Goal: Information Seeking & Learning: Learn about a topic

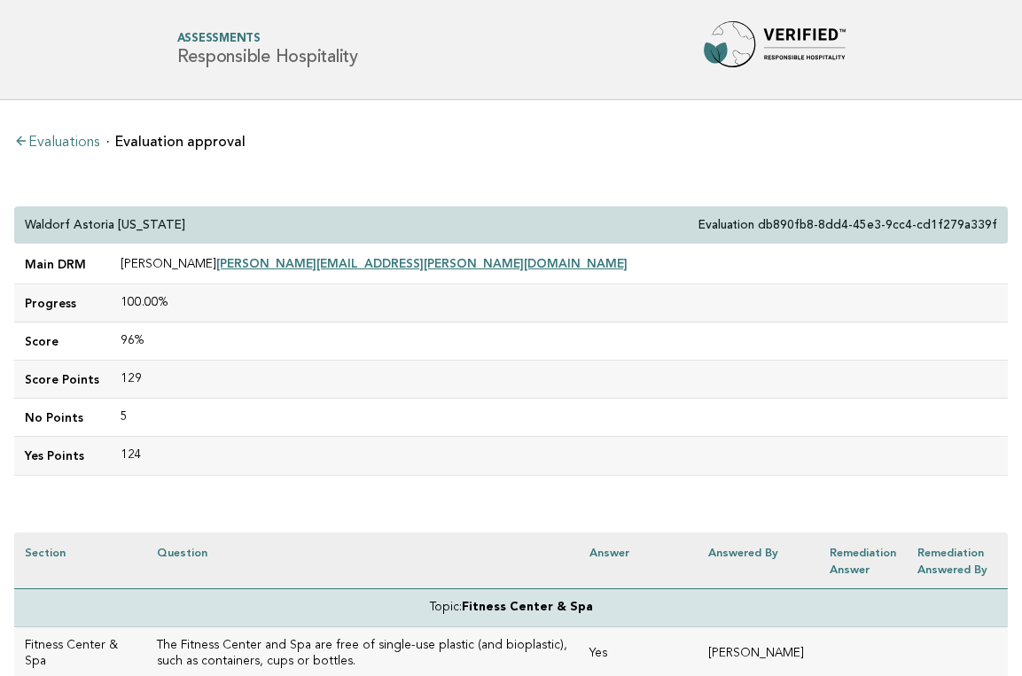
scroll to position [4548, 0]
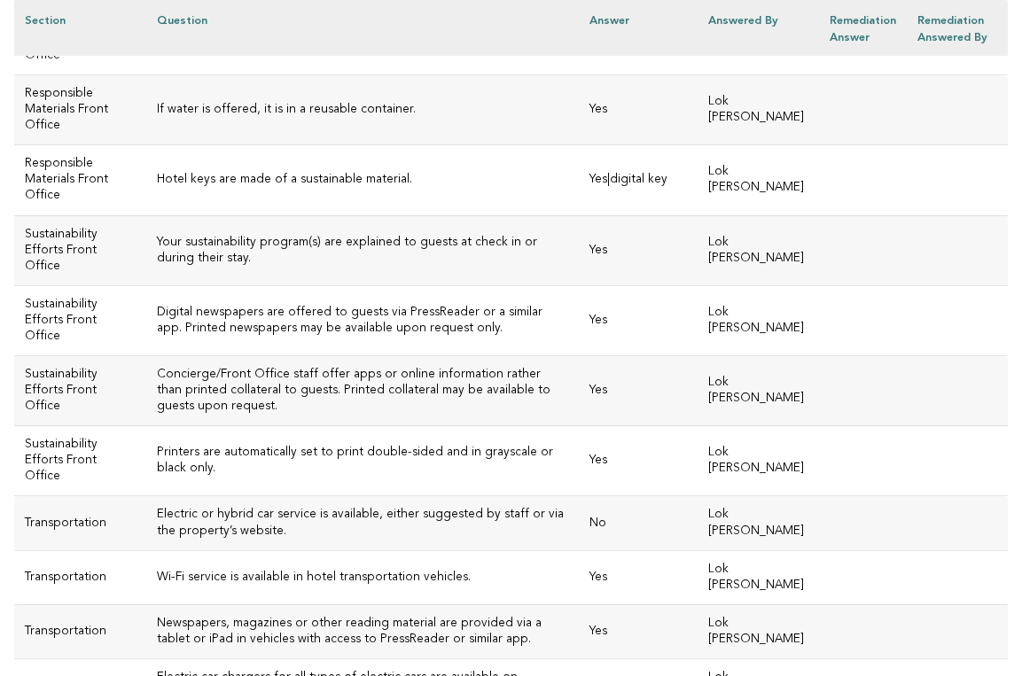
scroll to position [4014, 0]
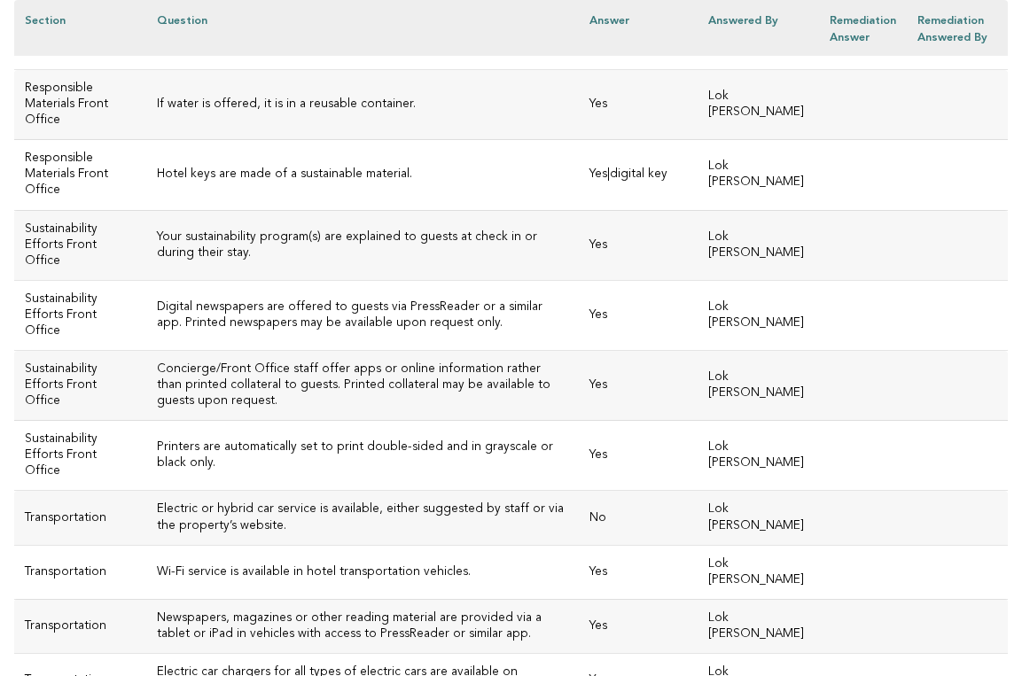
click at [381, 183] on h3 "Hotel keys are made of a sustainable material." at bounding box center [363, 175] width 412 height 16
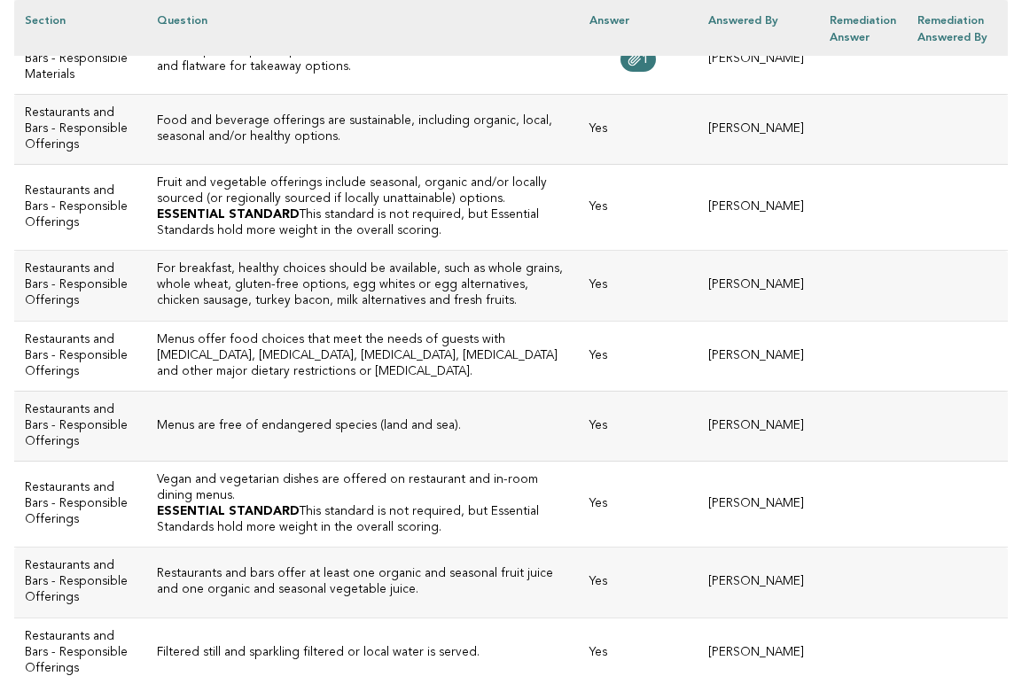
scroll to position [2383, 0]
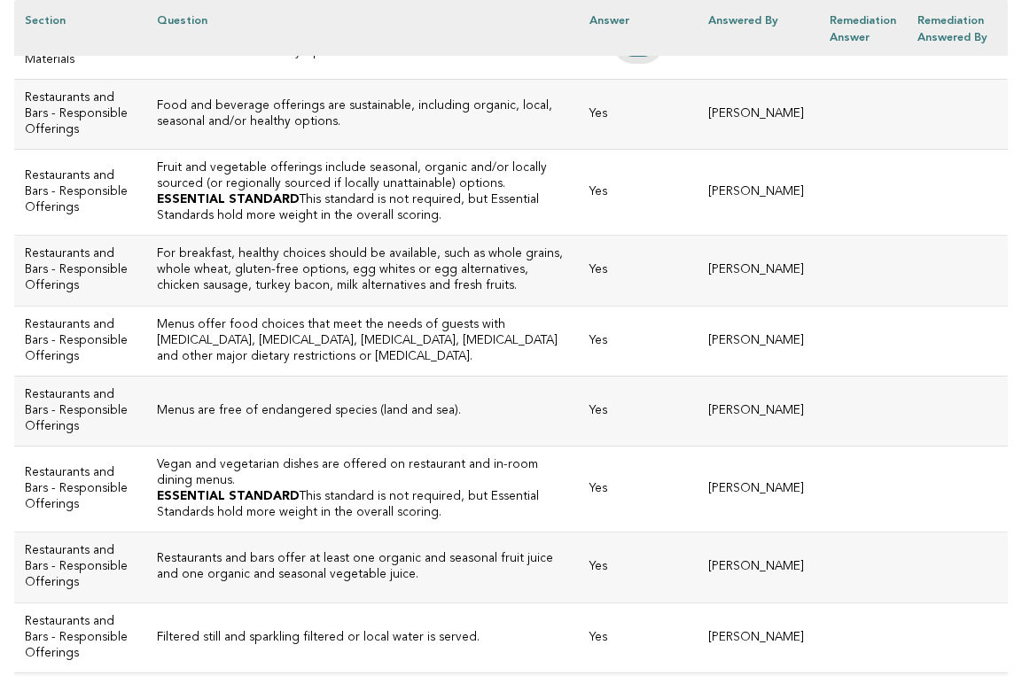
click at [629, 51] on icon at bounding box center [635, 44] width 12 height 12
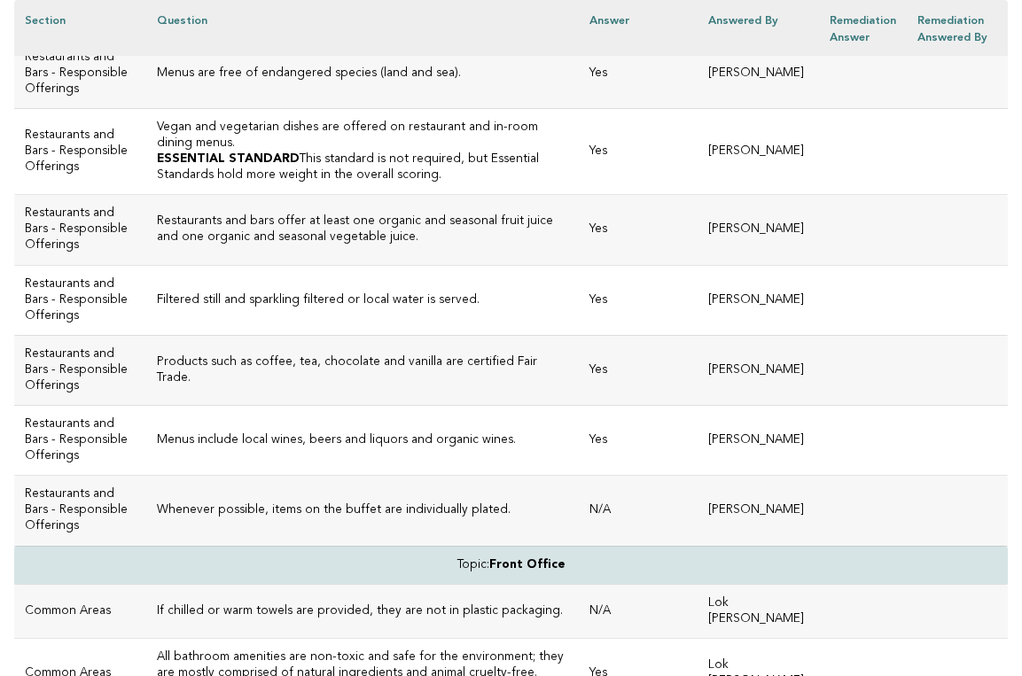
scroll to position [2714, 0]
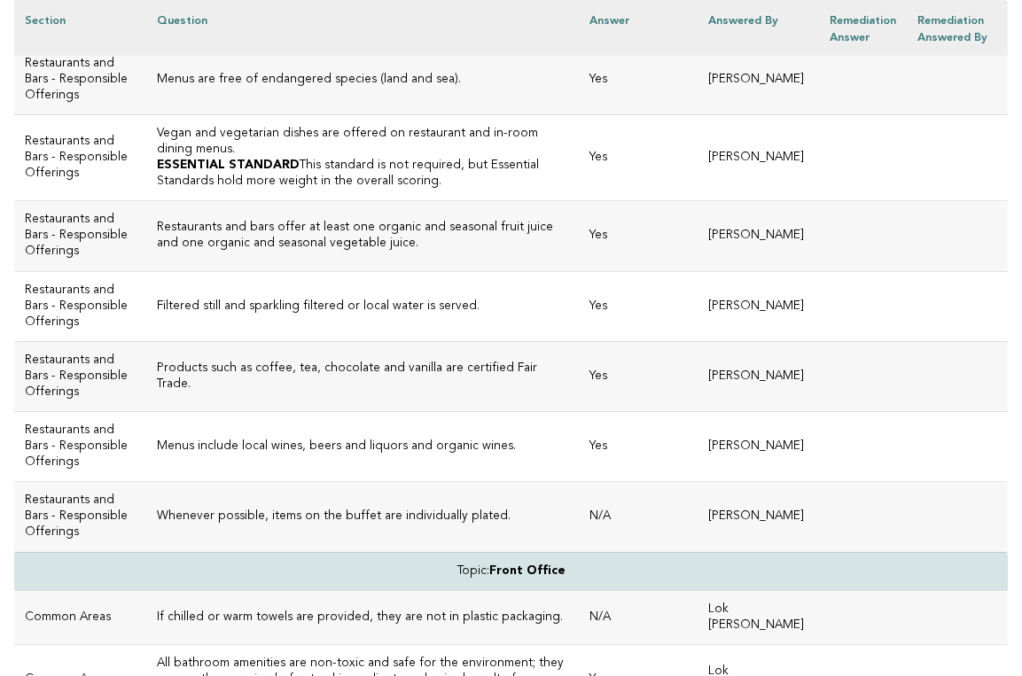
click at [360, 252] on h3 "Restaurants and bars offer at least one organic and seasonal fruit juice and on…" at bounding box center [363, 236] width 412 height 32
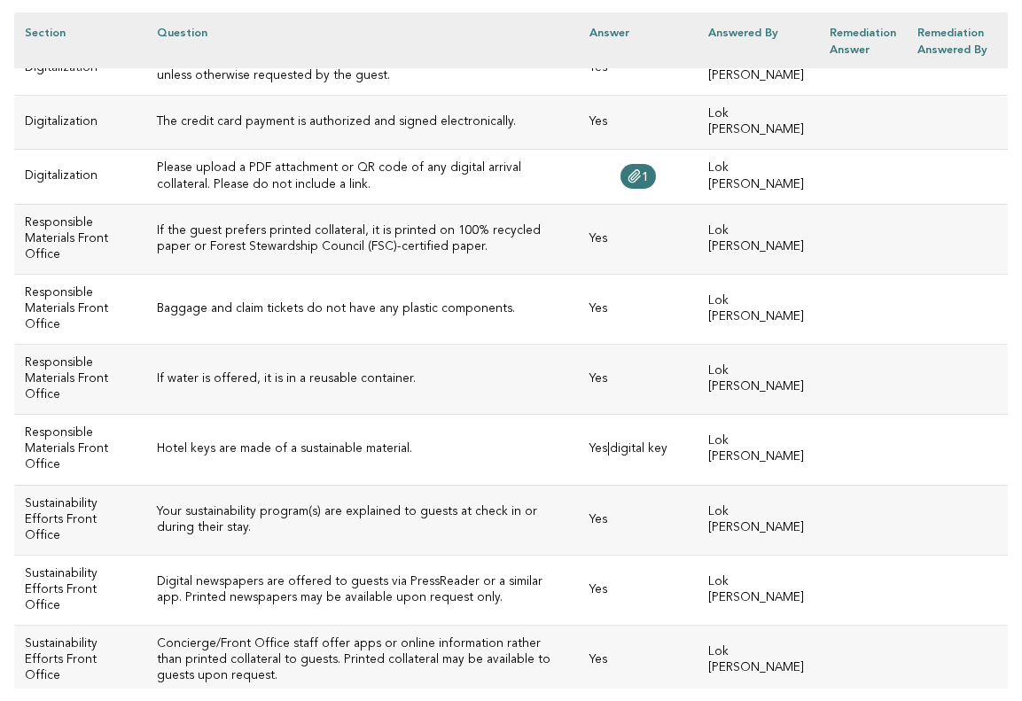
scroll to position [3760, 0]
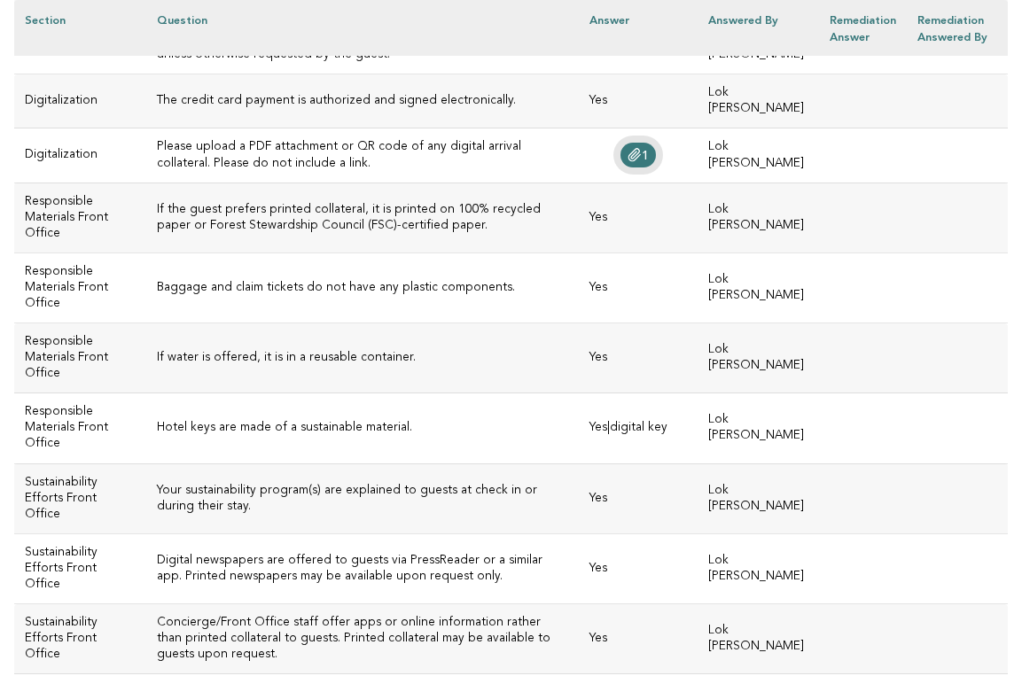
click at [628, 162] on icon at bounding box center [635, 155] width 14 height 14
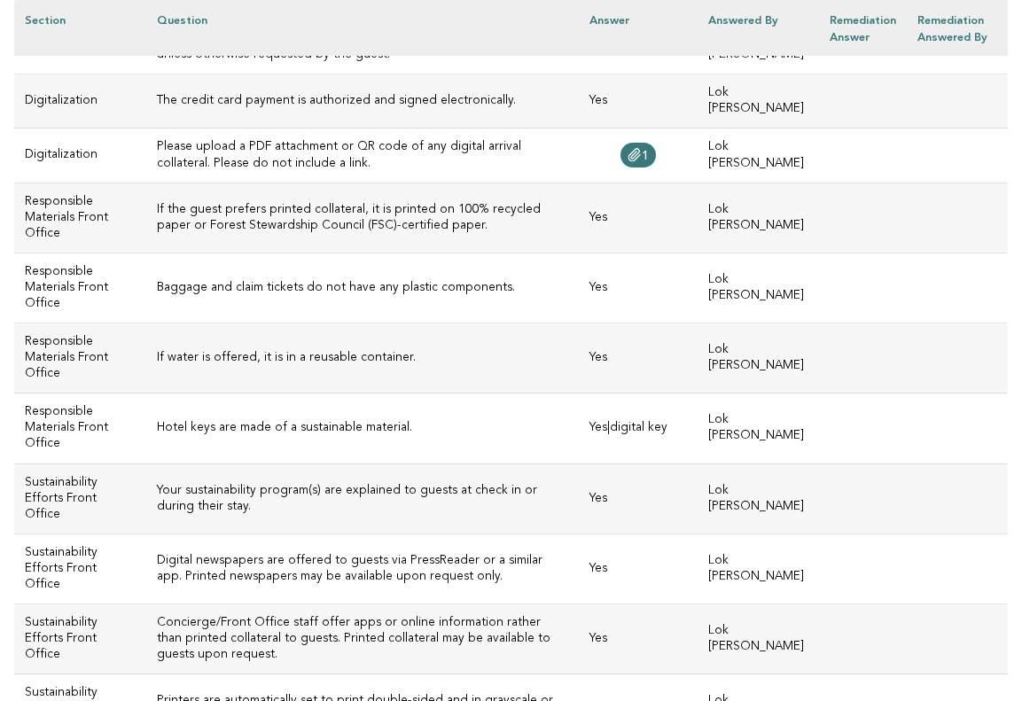
click at [483, 234] on h3 "If the guest prefers printed collateral, it is printed on 100% recycled paper o…" at bounding box center [363, 218] width 412 height 32
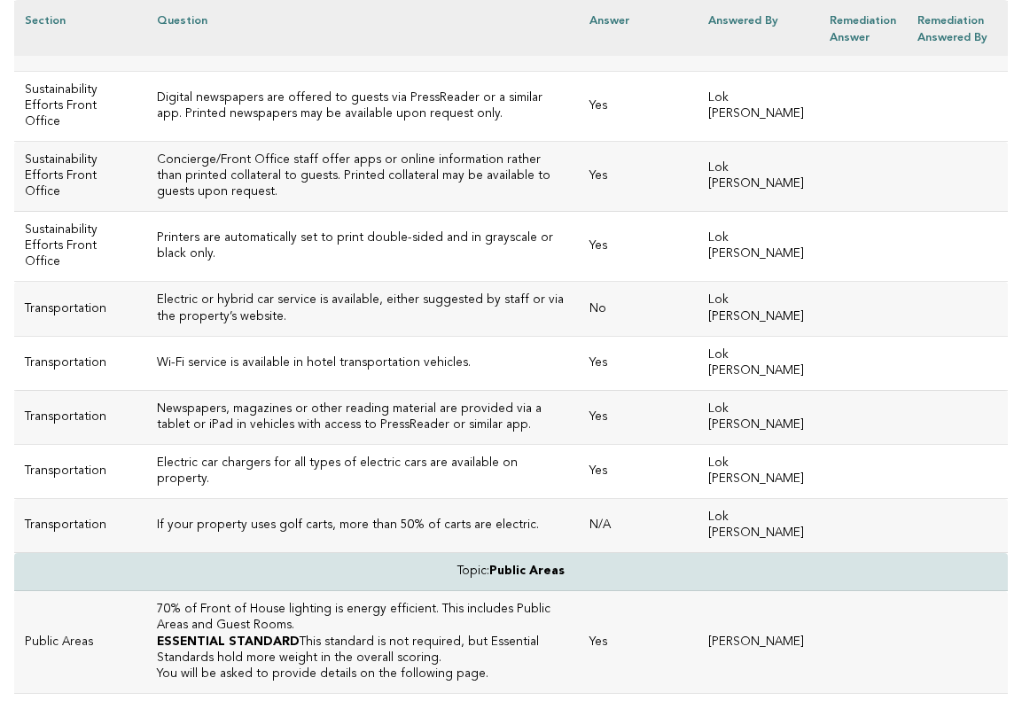
scroll to position [4228, 0]
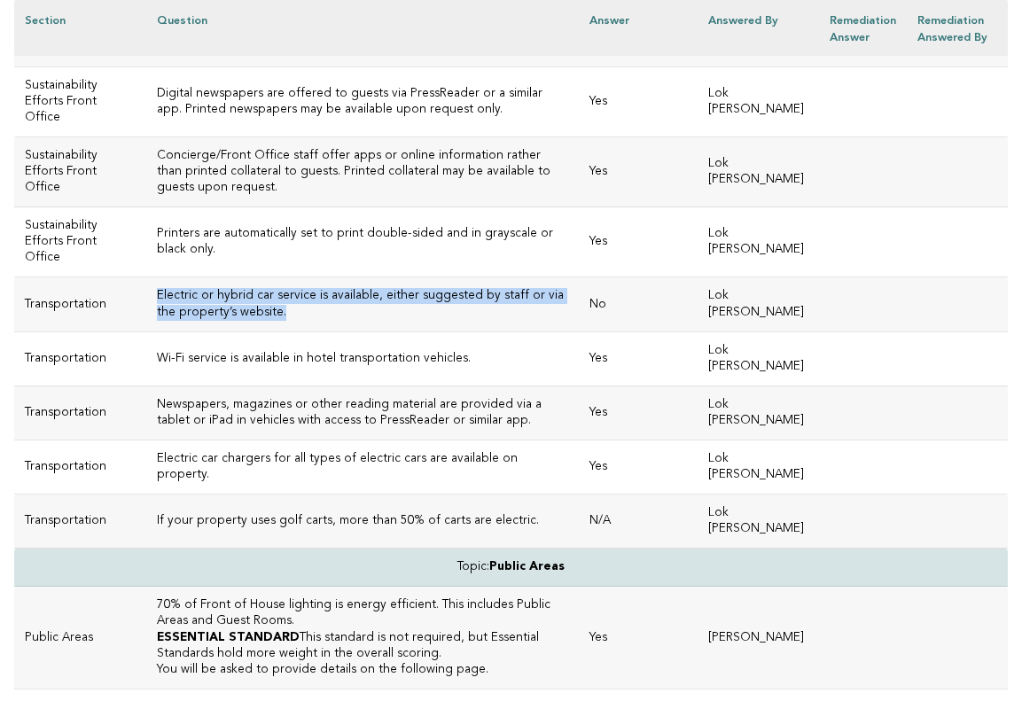
drag, startPoint x: 255, startPoint y: 522, endPoint x: 124, endPoint y: 510, distance: 131.8
click at [146, 332] on td "Electric or hybrid car service is available, either suggested by staff or via t…" at bounding box center [362, 304] width 433 height 54
copy h3 "Electric or hybrid car service is available, either suggested by staff or via t…"
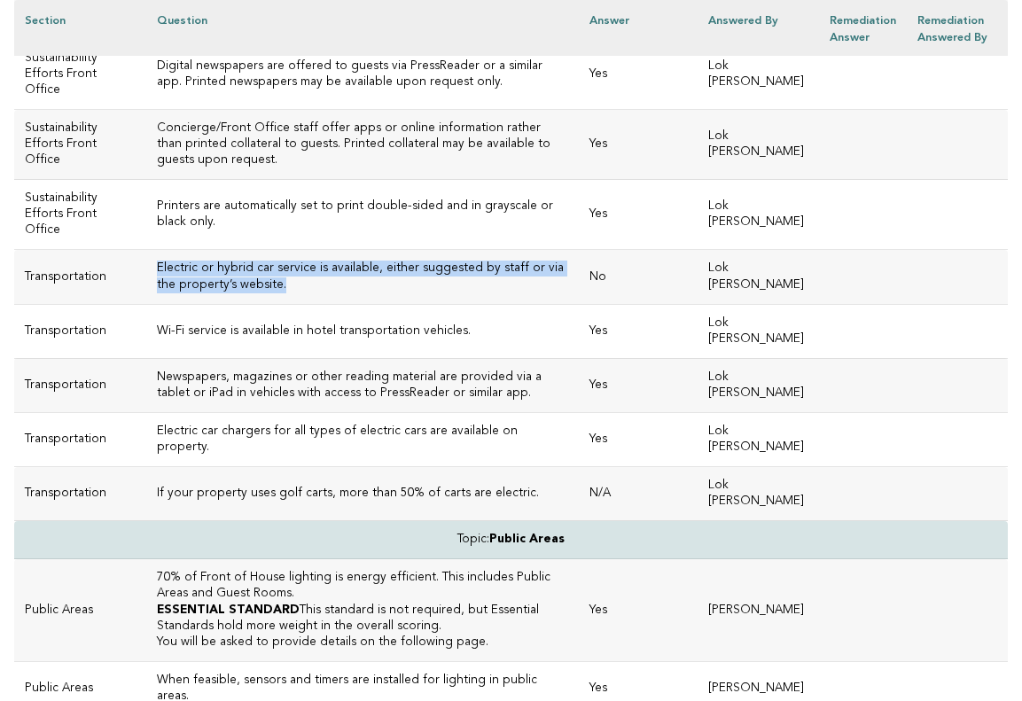
scroll to position [4252, 0]
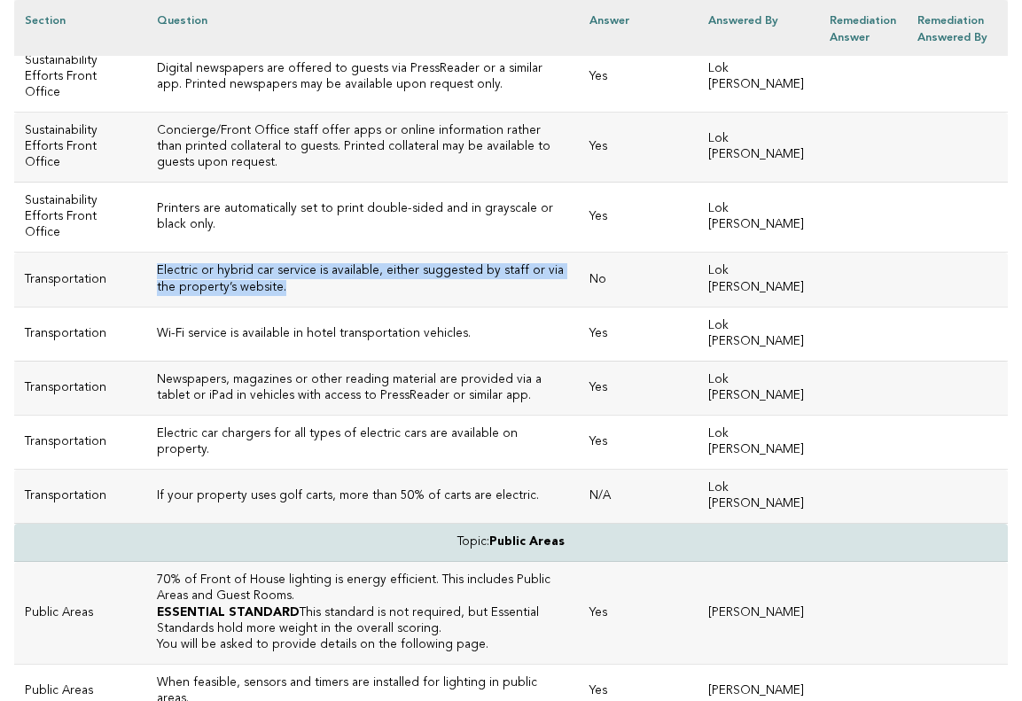
click at [337, 295] on h3 "Electric or hybrid car service is available, either suggested by staff or via t…" at bounding box center [363, 279] width 412 height 32
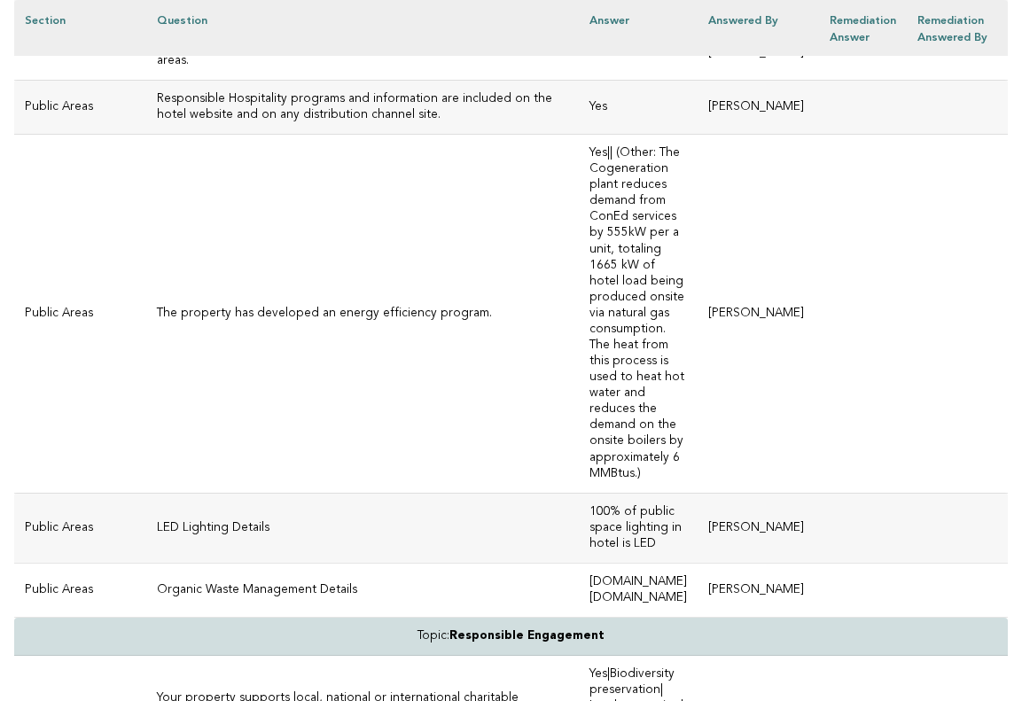
scroll to position [4888, 0]
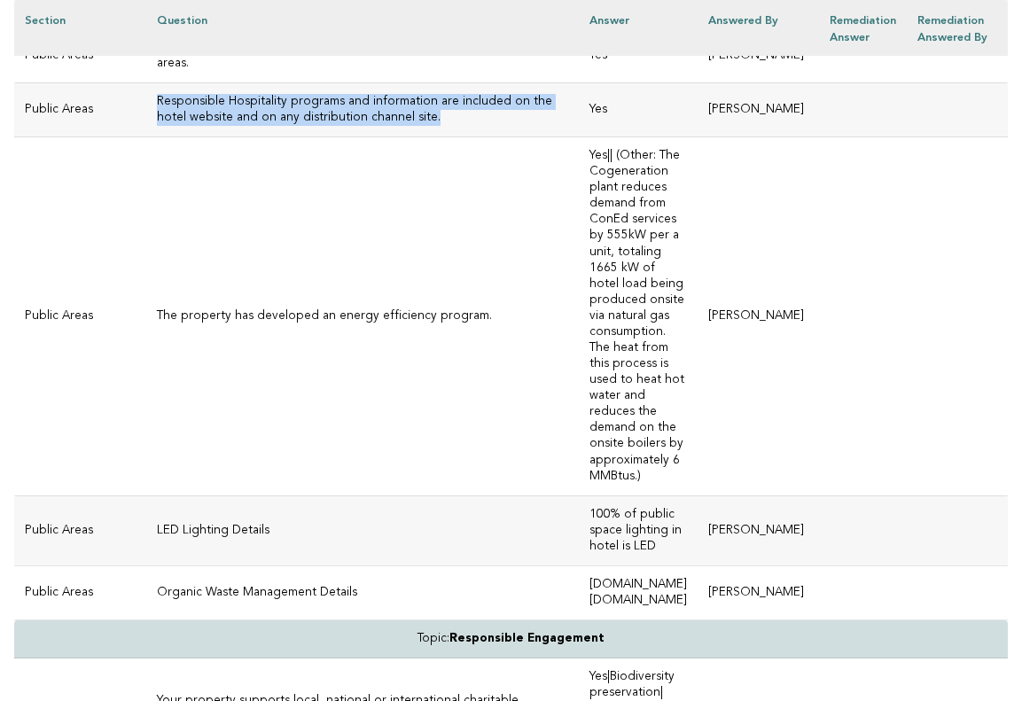
drag, startPoint x: 404, startPoint y: 266, endPoint x: 116, endPoint y: 248, distance: 288.6
click at [146, 137] on td "Responsible Hospitality programs and information are included on the hotel webs…" at bounding box center [362, 109] width 433 height 54
copy h3 "Responsible Hospitality programs and information are included on the hotel webs…"
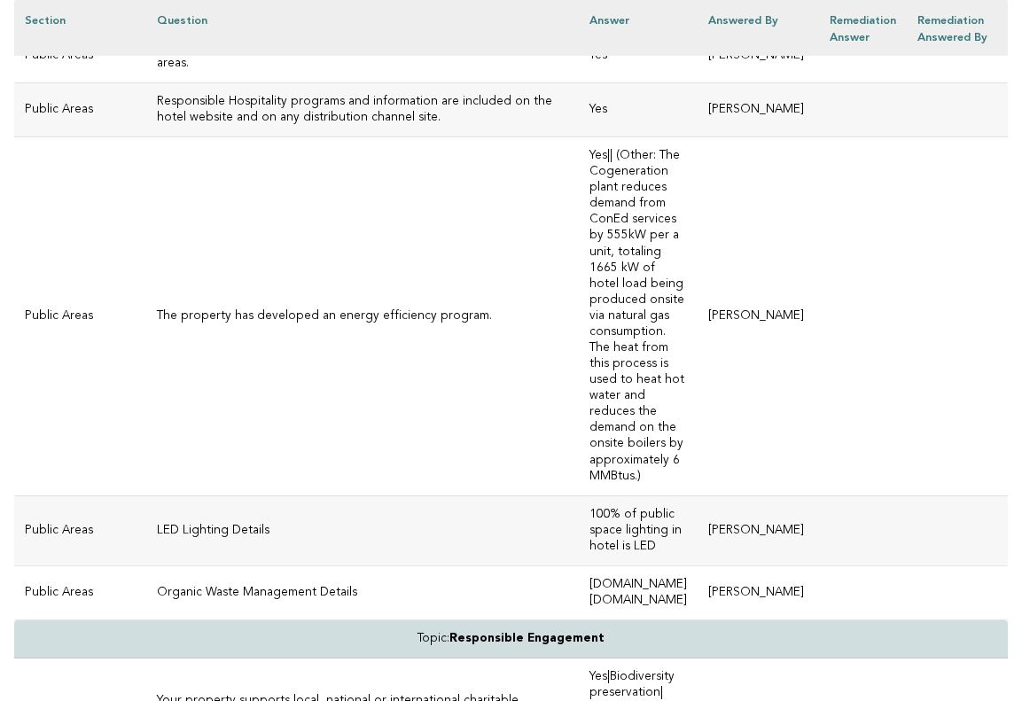
click at [278, 433] on td "The property has developed an energy efficiency program." at bounding box center [362, 316] width 433 height 359
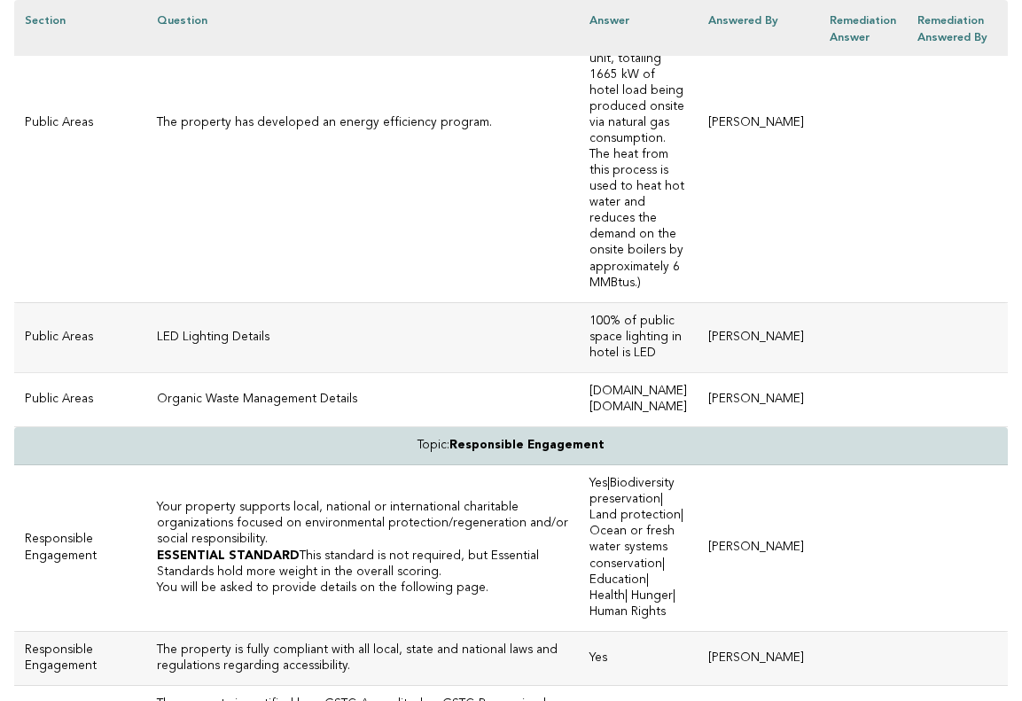
scroll to position [5081, 0]
drag, startPoint x: 705, startPoint y: 386, endPoint x: 548, endPoint y: 392, distance: 157.0
click at [579, 392] on td "[DOMAIN_NAME] [DOMAIN_NAME]" at bounding box center [638, 399] width 119 height 54
copy td "[DOMAIN_NAME]"
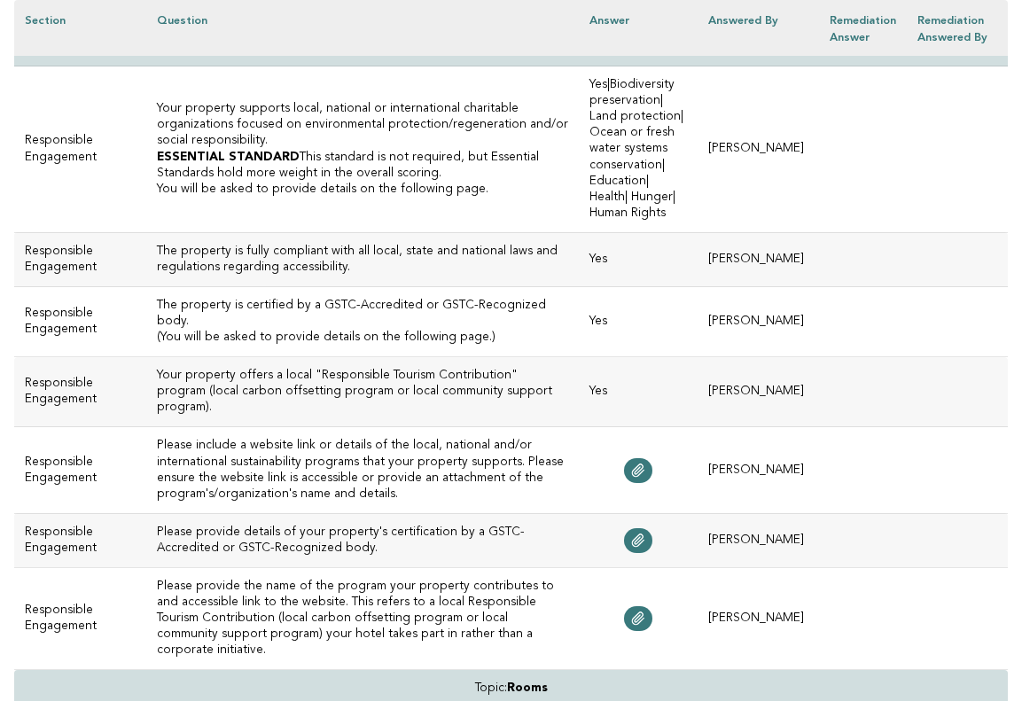
scroll to position [5478, 0]
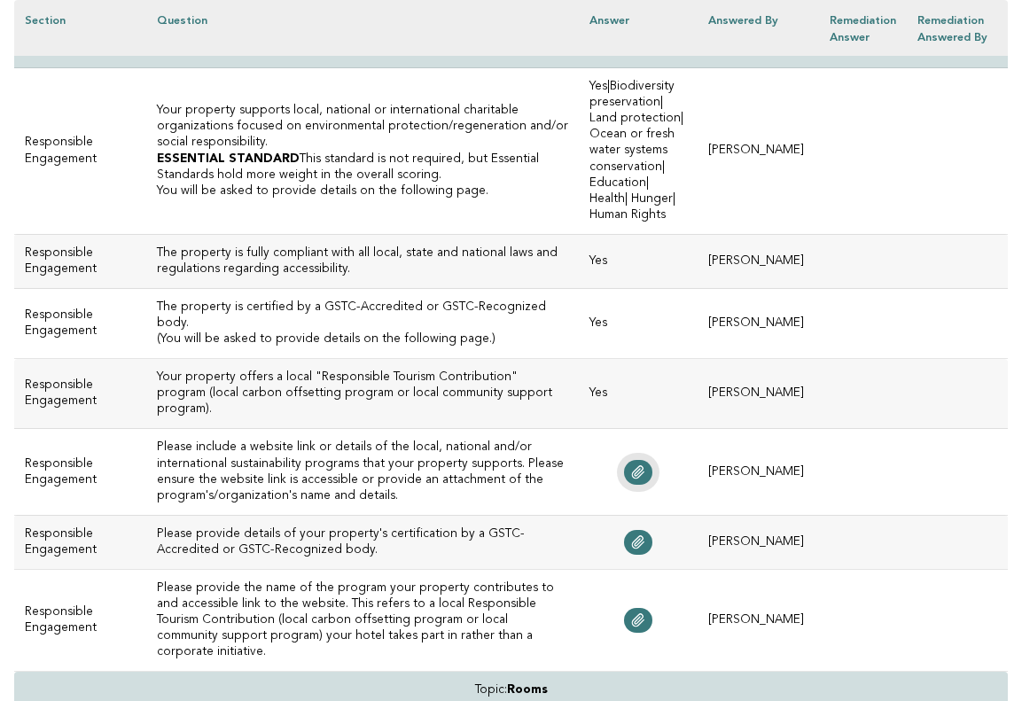
click at [633, 466] on icon at bounding box center [639, 472] width 12 height 12
click at [289, 440] on h3 "Please include a website link or details of the local, national and/or internat…" at bounding box center [363, 472] width 412 height 64
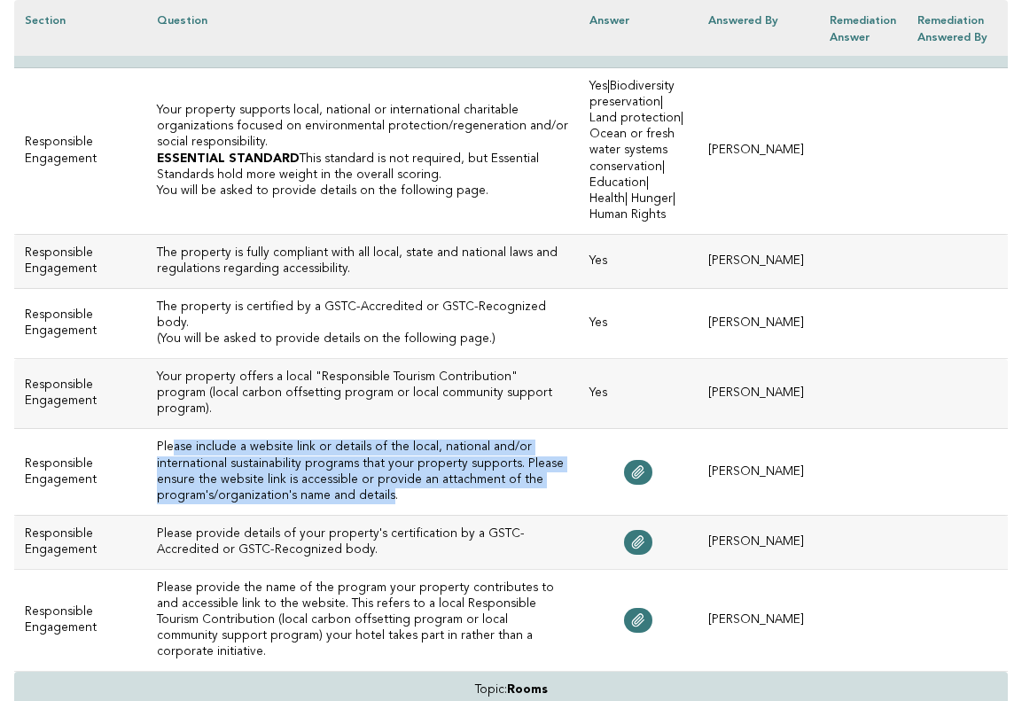
drag, startPoint x: 355, startPoint y: 415, endPoint x: 143, endPoint y: 360, distance: 218.9
click at [157, 440] on h3 "Please include a website link or details of the local, national and/or internat…" at bounding box center [363, 472] width 412 height 64
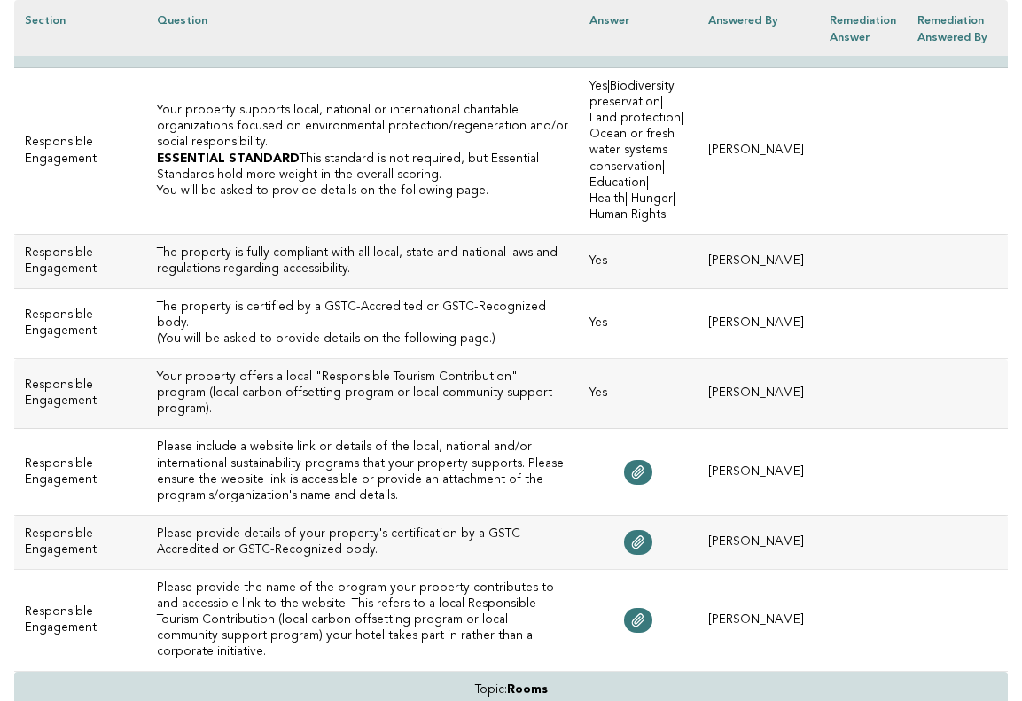
click at [369, 440] on h3 "Please include a website link or details of the local, national and/or internat…" at bounding box center [363, 472] width 412 height 64
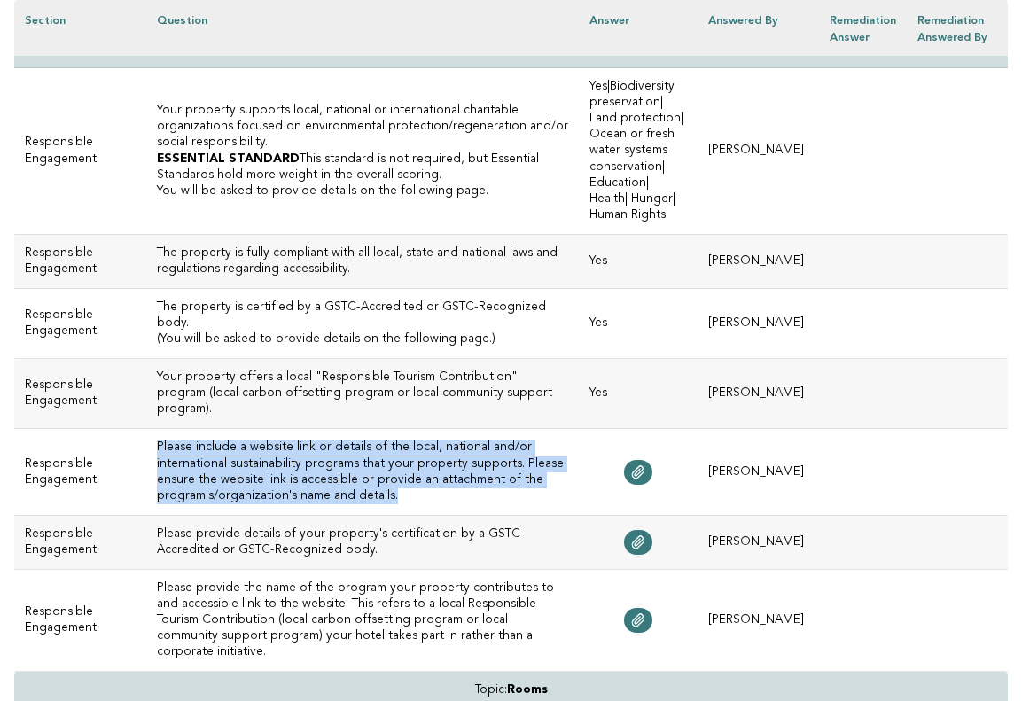
drag, startPoint x: 368, startPoint y: 419, endPoint x: 132, endPoint y: 351, distance: 245.5
click at [146, 429] on td "Please include a website link or details of the local, national and/or internat…" at bounding box center [362, 472] width 433 height 86
copy h3 "Please include a website link or details of the local, national and/or internat…"
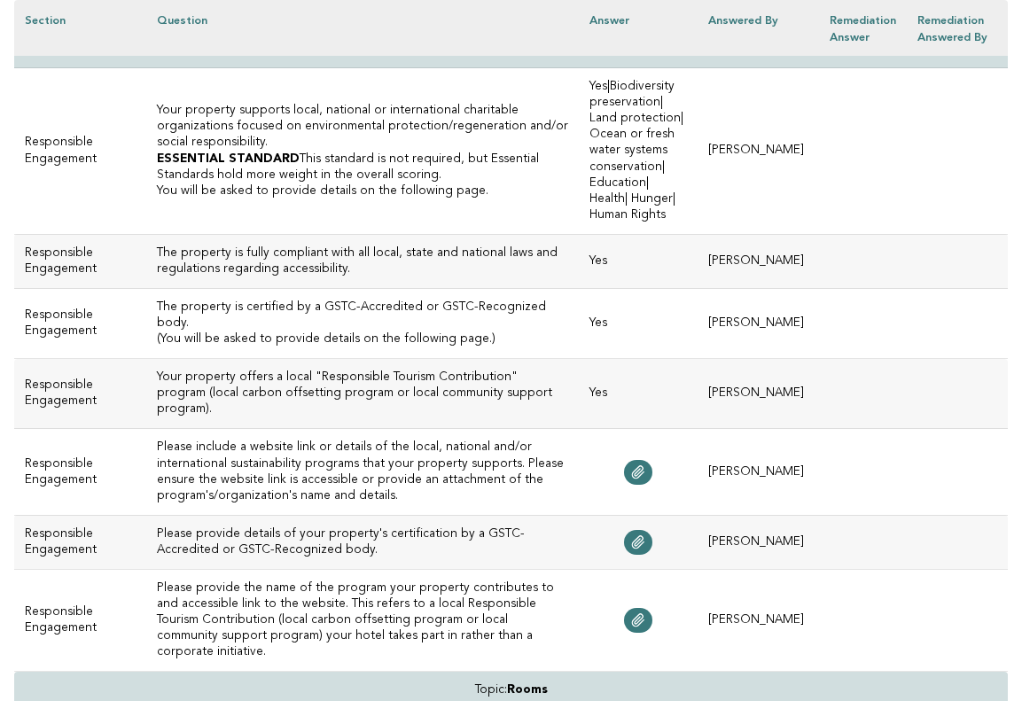
click at [579, 515] on td at bounding box center [638, 542] width 119 height 54
click at [633, 535] on icon at bounding box center [638, 542] width 14 height 14
click at [539, 515] on td "Please provide details of your property's certification by a GSTC-Accredited or…" at bounding box center [362, 542] width 433 height 54
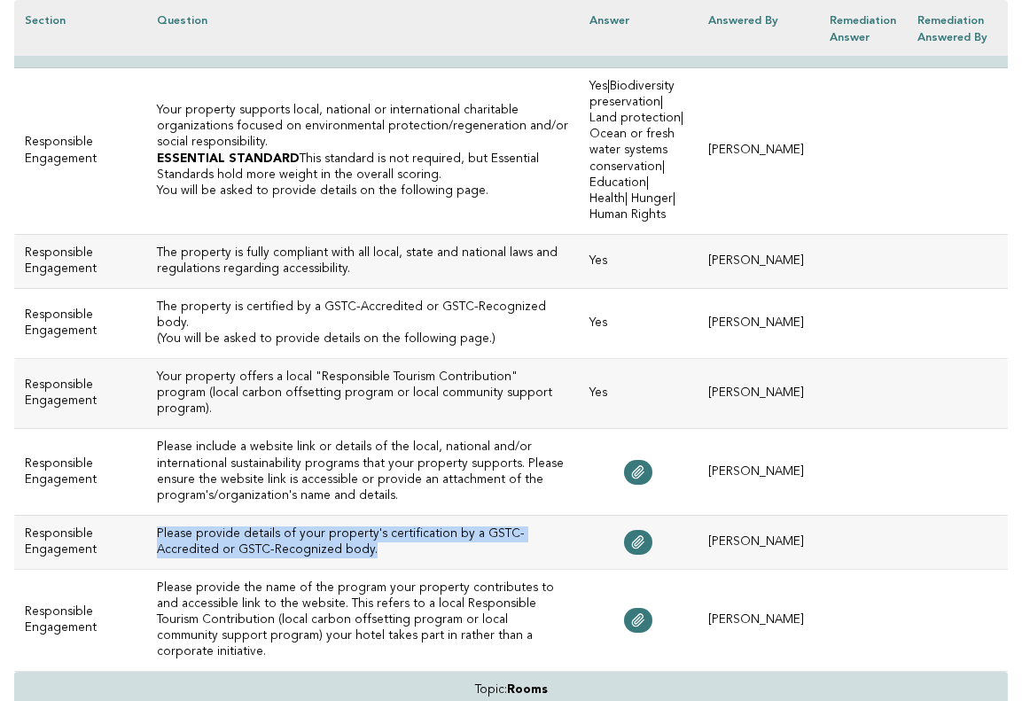
drag, startPoint x: 338, startPoint y: 465, endPoint x: 123, endPoint y: 446, distance: 215.4
click at [146, 515] on td "Please provide details of your property's certification by a GSTC-Accredited or…" at bounding box center [362, 542] width 433 height 54
copy h3 "Please provide details of your property's certification by a GSTC-Accredited or…"
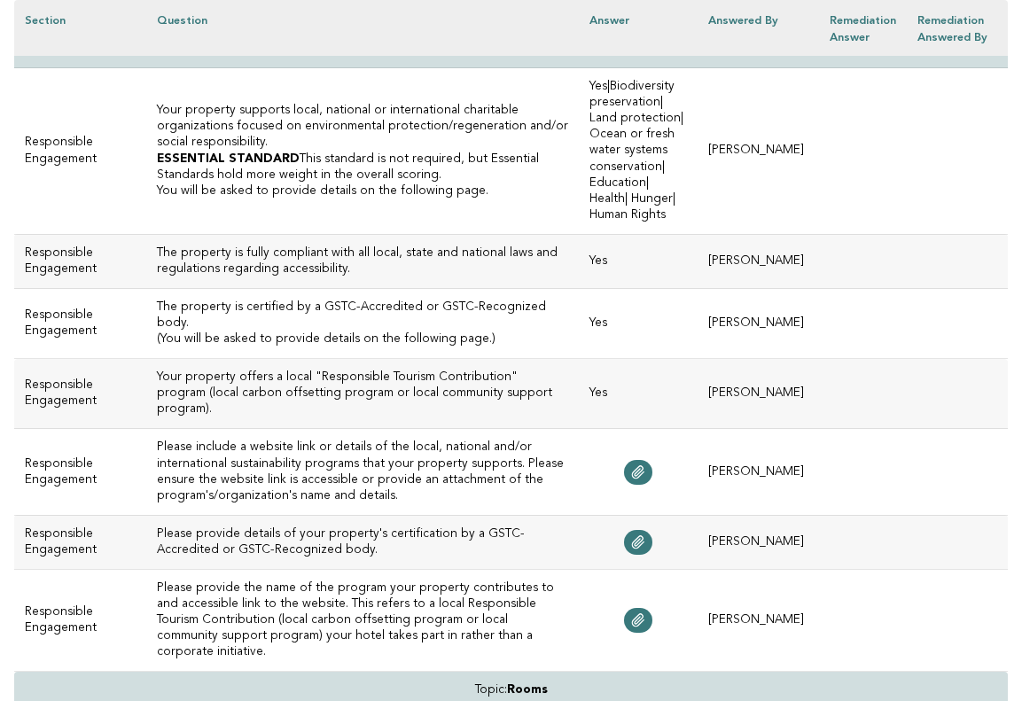
click at [338, 581] on h3 "Please provide the name of the program your property contributes to and accessi…" at bounding box center [363, 621] width 412 height 80
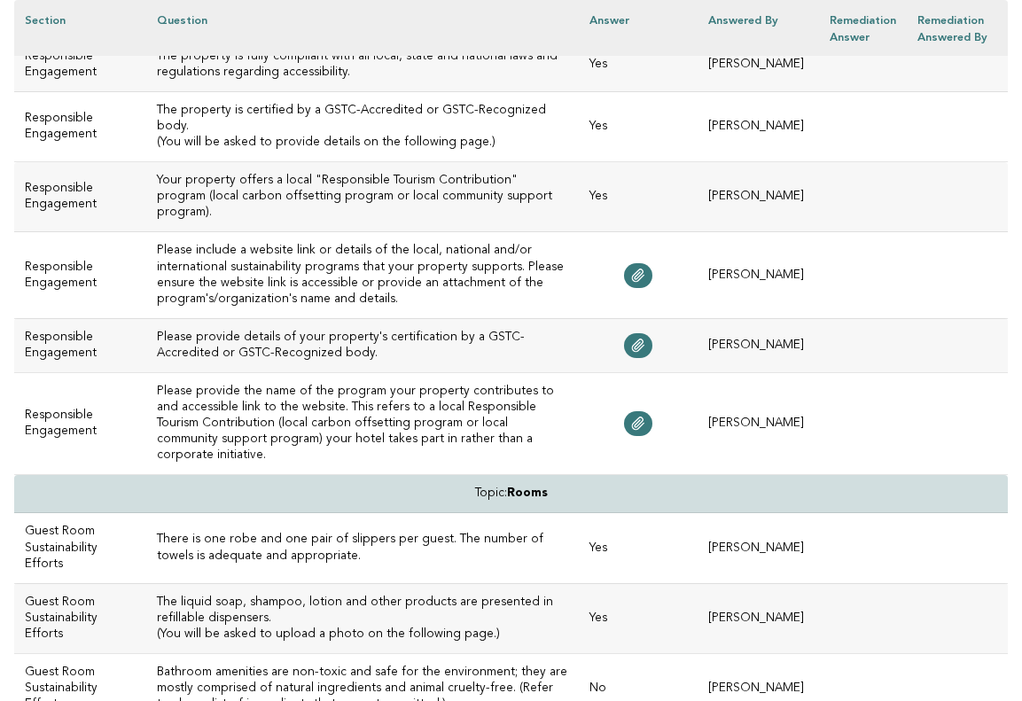
scroll to position [5696, 0]
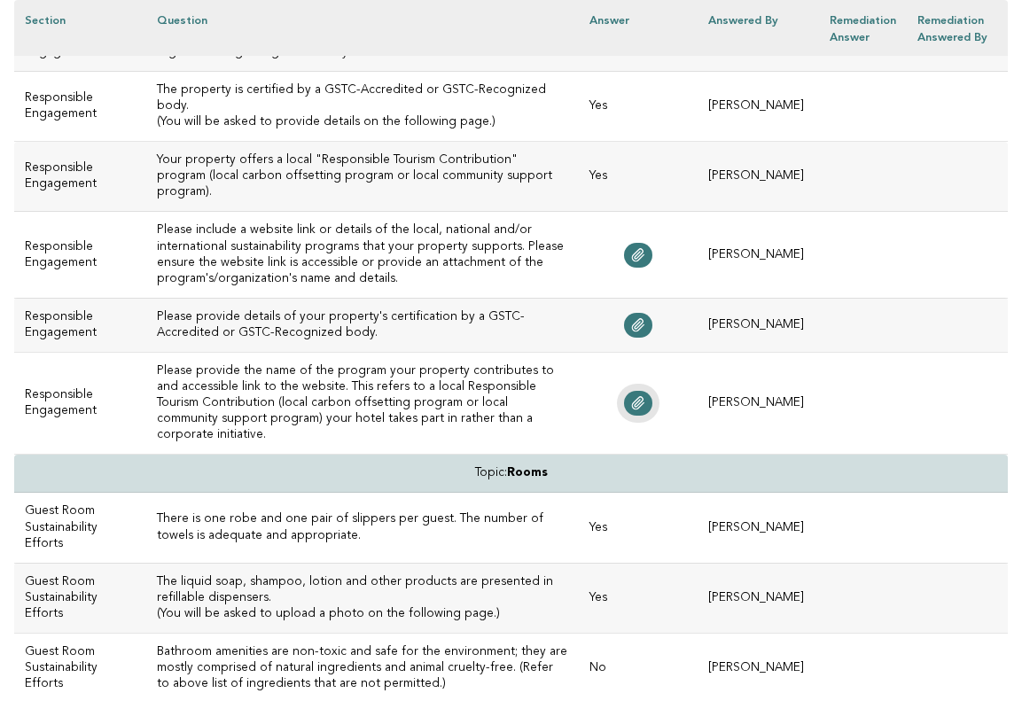
click at [633, 397] on icon at bounding box center [639, 403] width 12 height 12
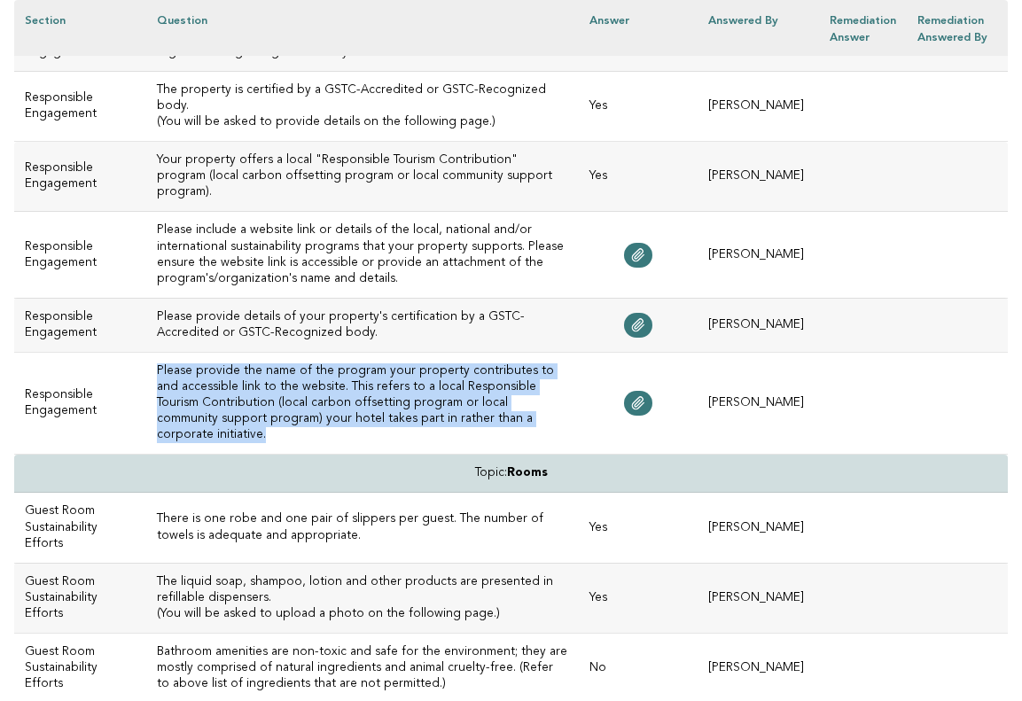
drag, startPoint x: 485, startPoint y: 338, endPoint x: 122, endPoint y: 292, distance: 365.5
click at [146, 352] on td "Please provide the name of the program your property contributes to and accessi…" at bounding box center [362, 403] width 433 height 102
copy h3 "Please provide the name of the program your property contributes to and accessi…"
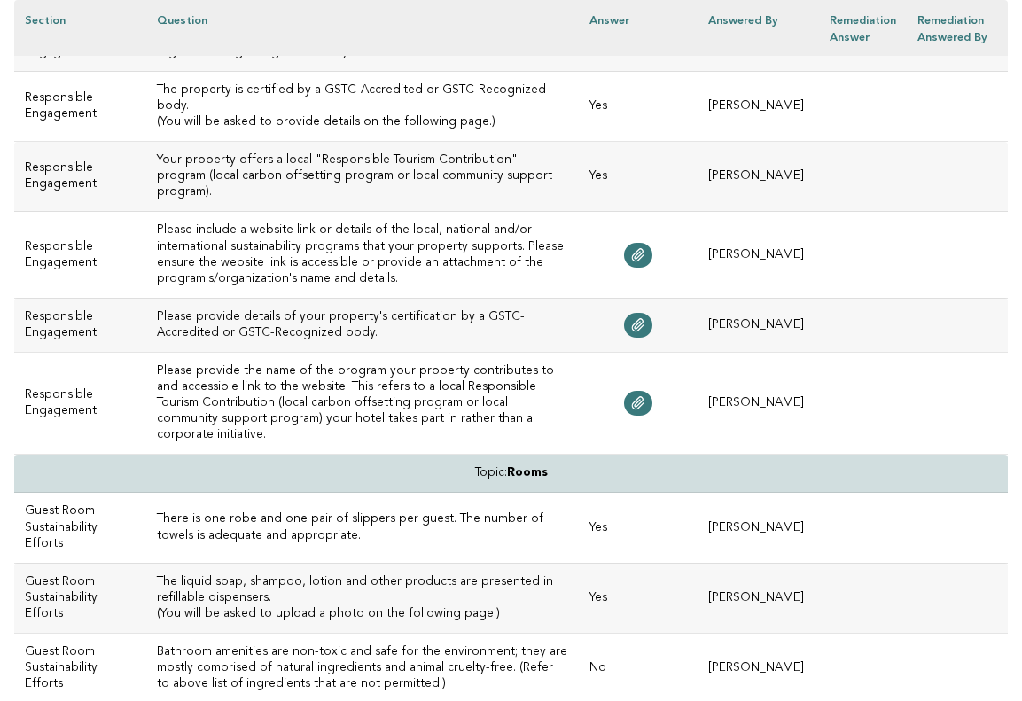
click at [346, 493] on td "There is one robe and one pair of slippers per guest. The number of towels is a…" at bounding box center [362, 528] width 433 height 70
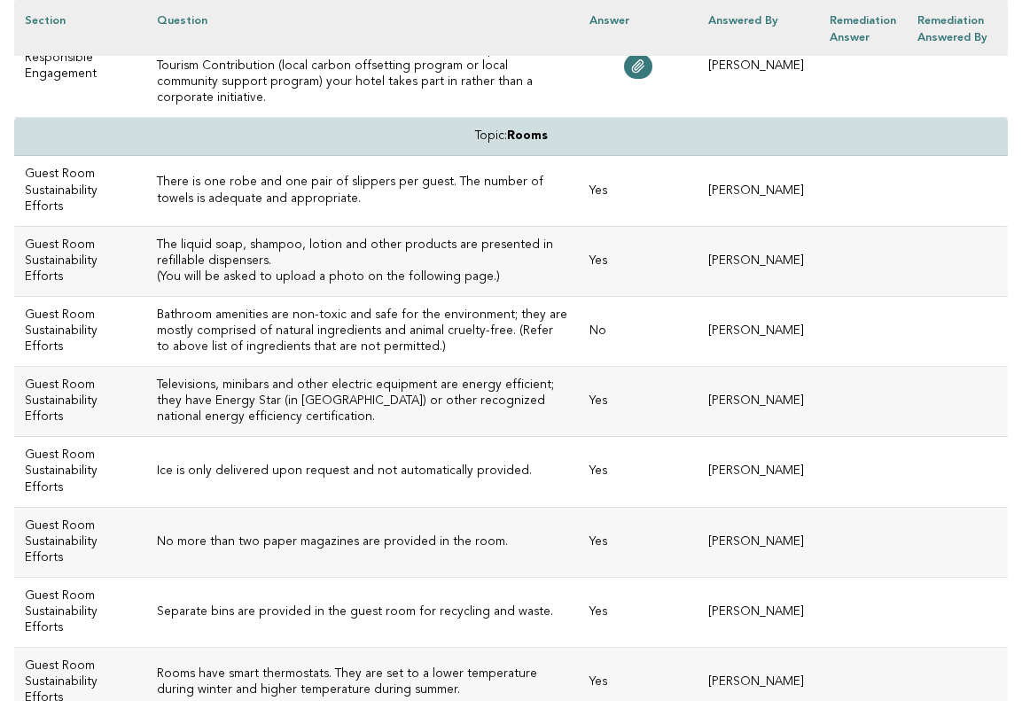
scroll to position [6046, 0]
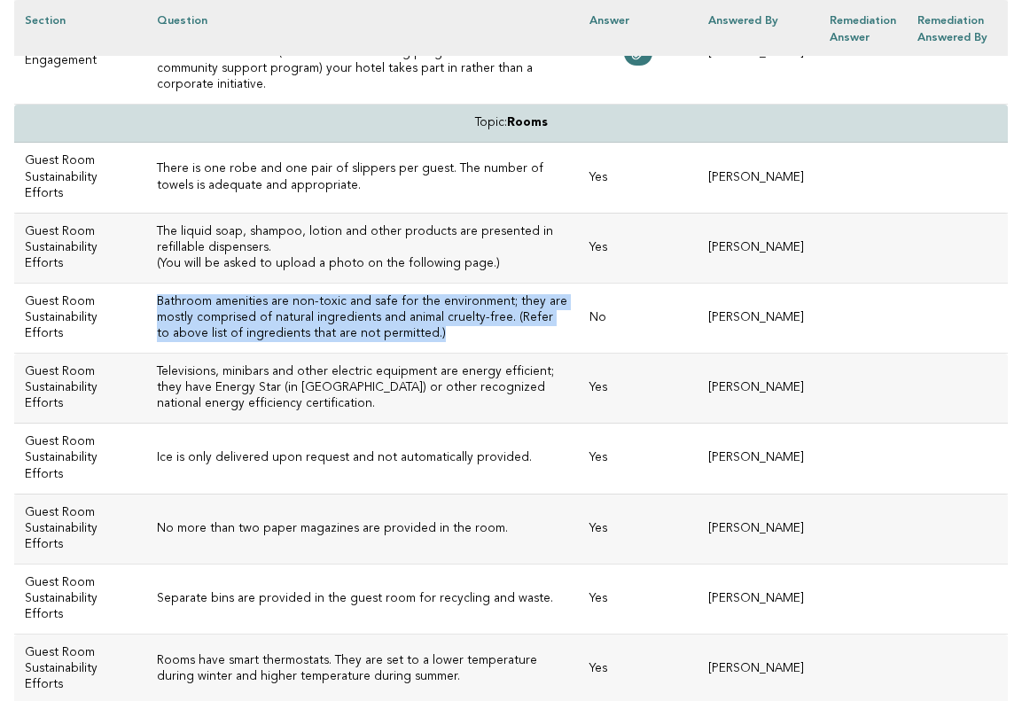
drag, startPoint x: 402, startPoint y: 236, endPoint x: 117, endPoint y: 203, distance: 287.3
click at [146, 283] on td "Bathroom amenities are non-toxic and safe for the environment; they are mostly …" at bounding box center [362, 318] width 433 height 70
copy h3 "Bathroom amenities are non-toxic and safe for the environment; they are mostly …"
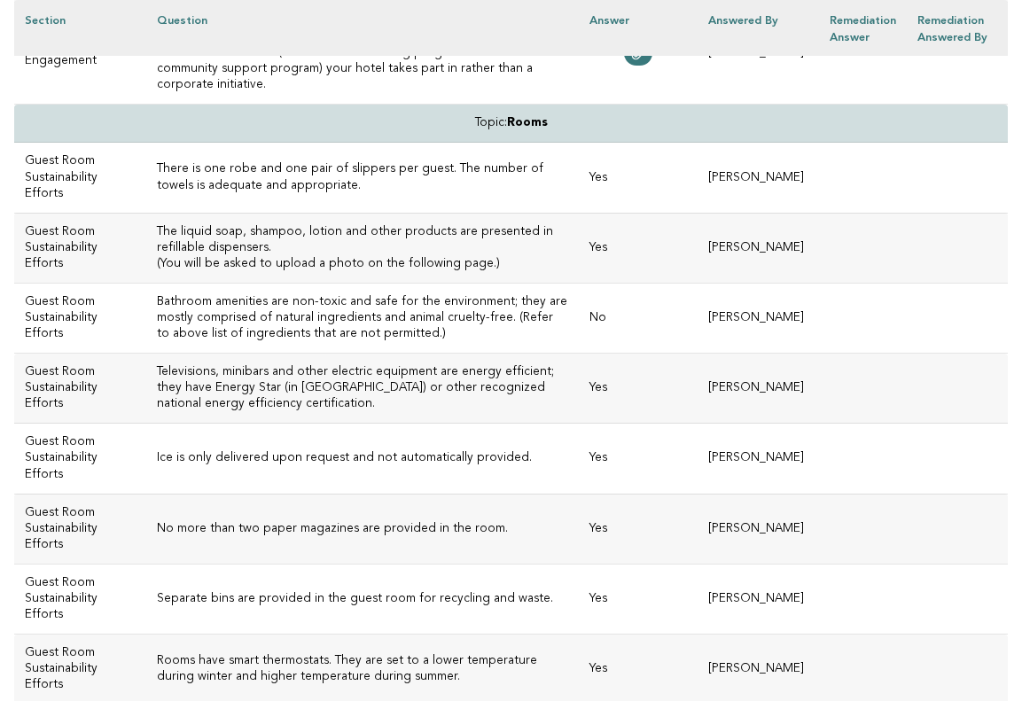
click at [301, 424] on td "Ice is only delivered upon request and not automatically provided." at bounding box center [362, 459] width 433 height 70
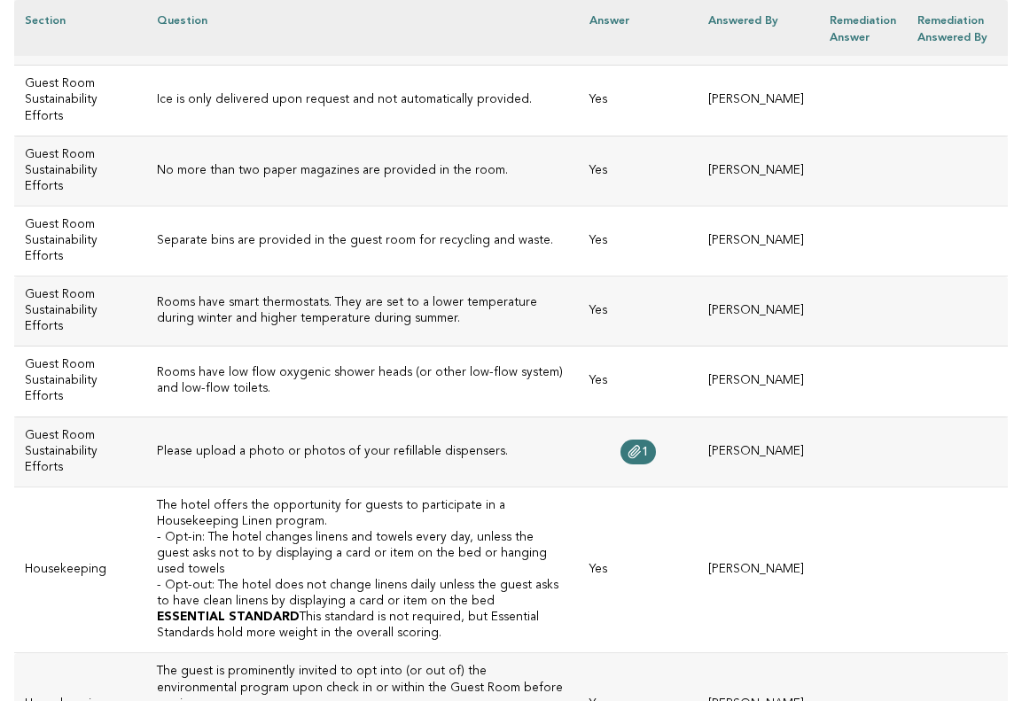
scroll to position [6413, 0]
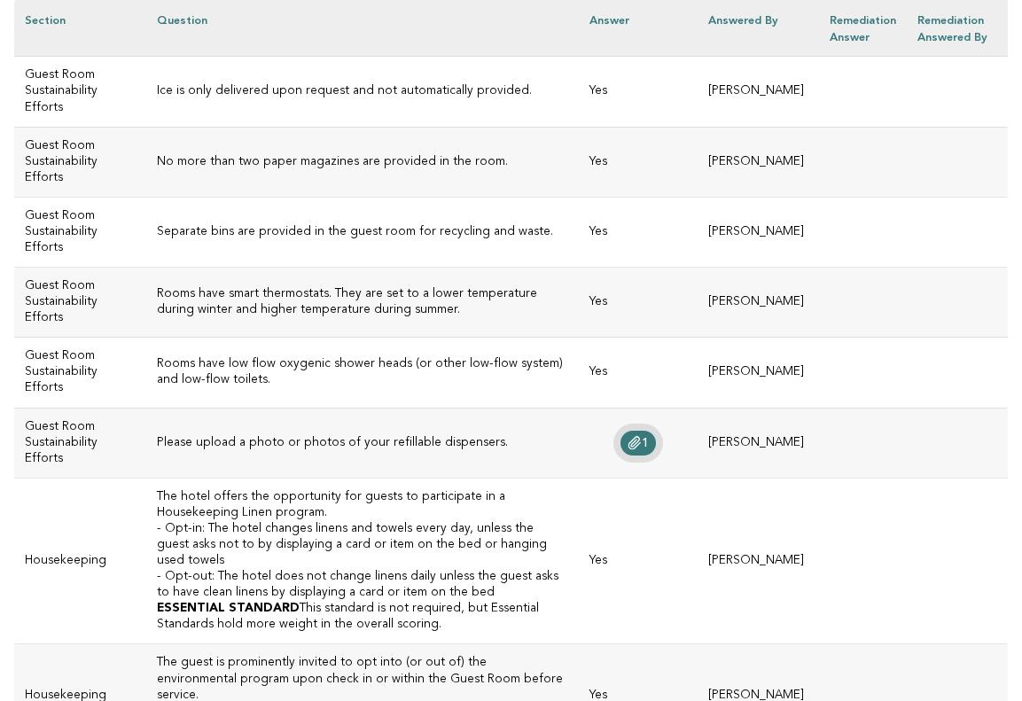
click at [628, 436] on icon at bounding box center [635, 443] width 14 height 14
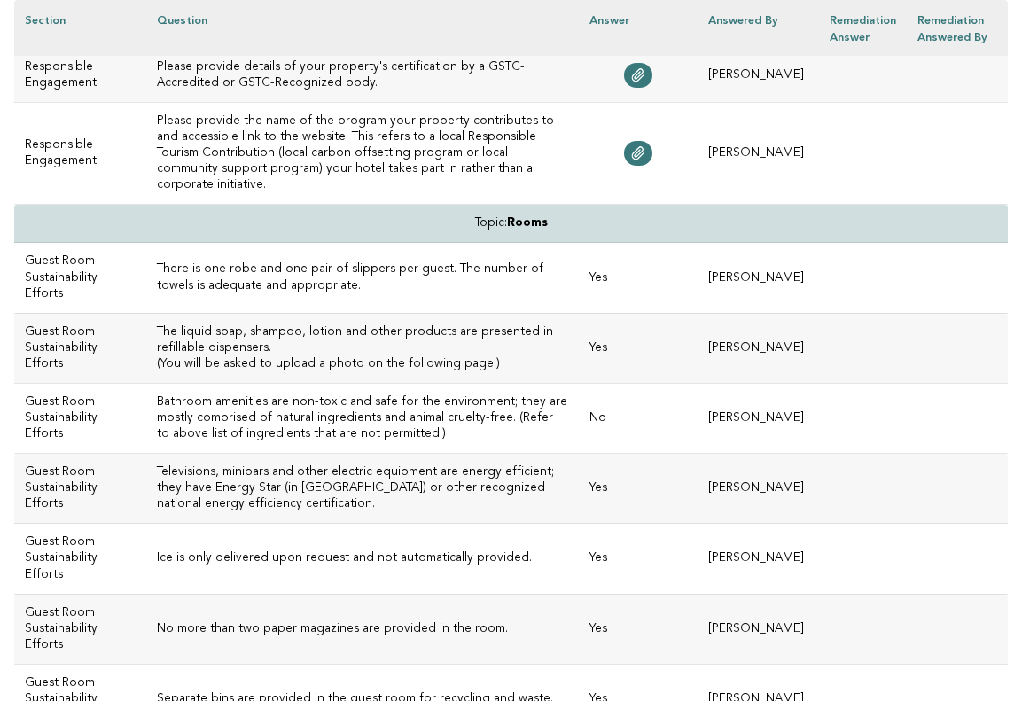
scroll to position [5943, 0]
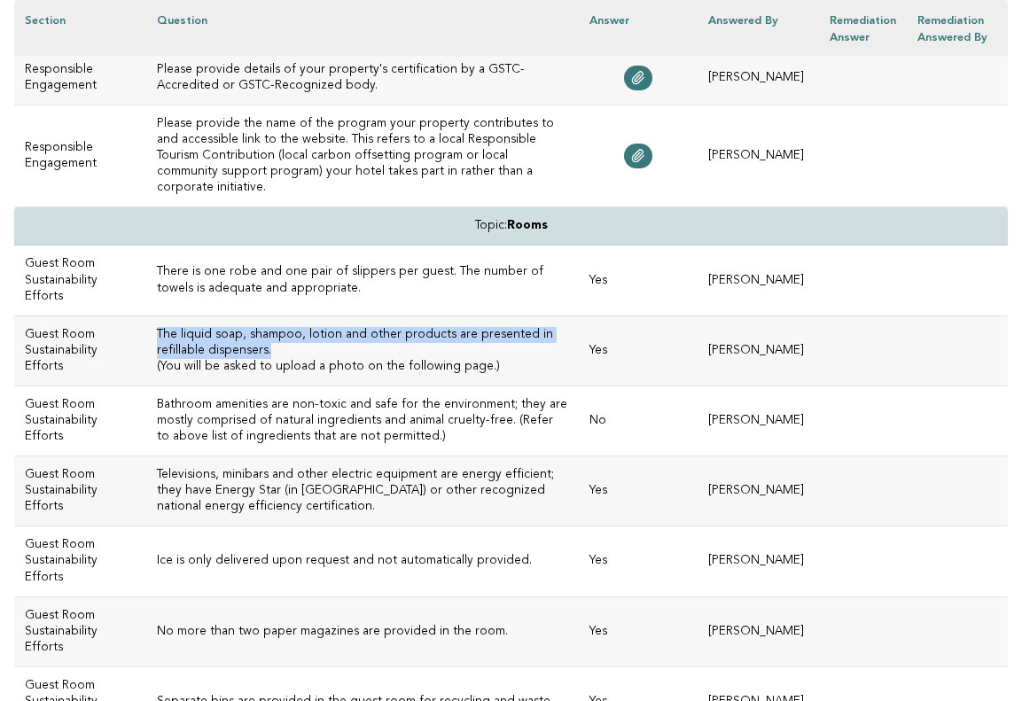
drag, startPoint x: 233, startPoint y: 251, endPoint x: 128, endPoint y: 236, distance: 106.6
click at [157, 327] on h3 "The liquid soap, shampoo, lotion and other products are presented in refillable…" at bounding box center [363, 343] width 412 height 32
copy h3 "The liquid soap, shampoo, lotion and other products are presented in refillable…"
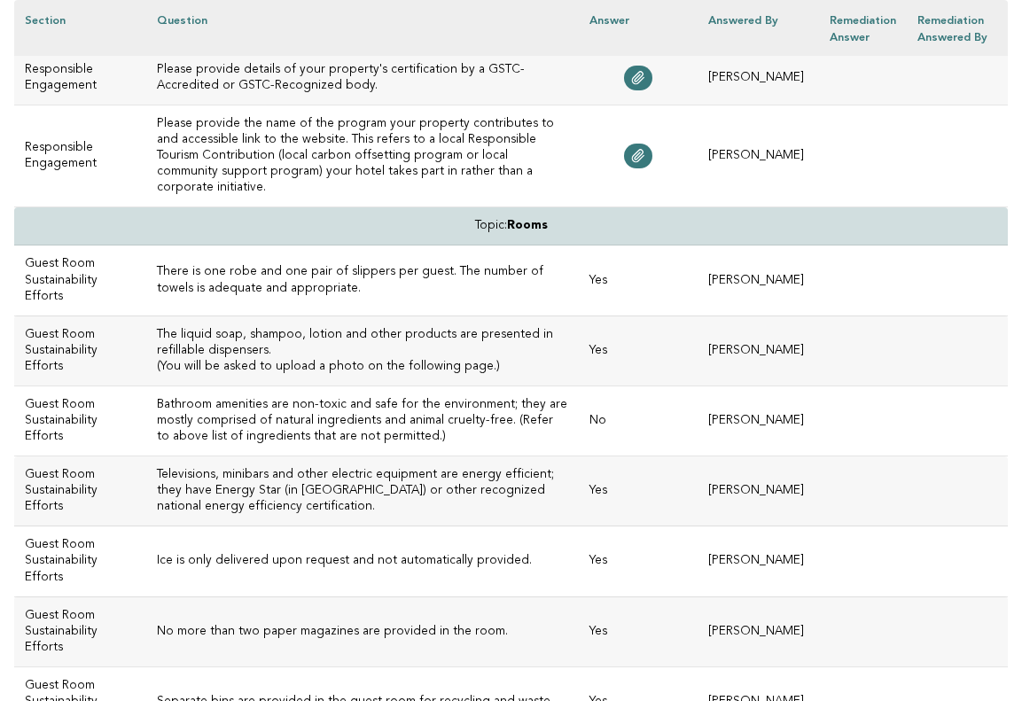
click at [366, 397] on h3 "Bathroom amenities are non-toxic and safe for the environment; they are mostly …" at bounding box center [363, 421] width 412 height 48
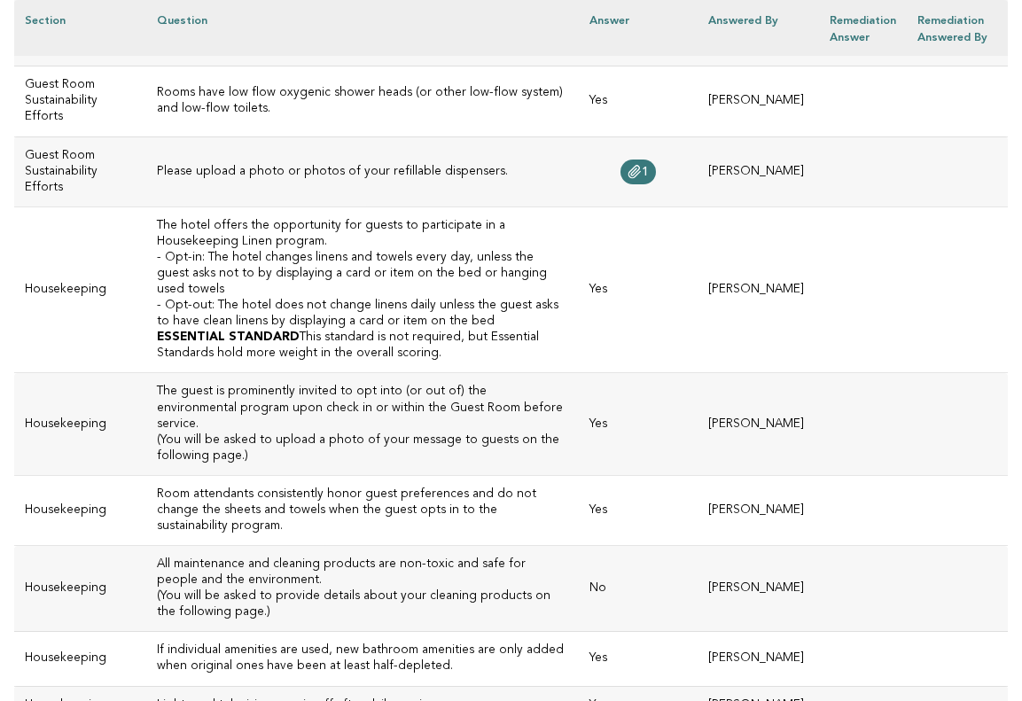
scroll to position [6689, 0]
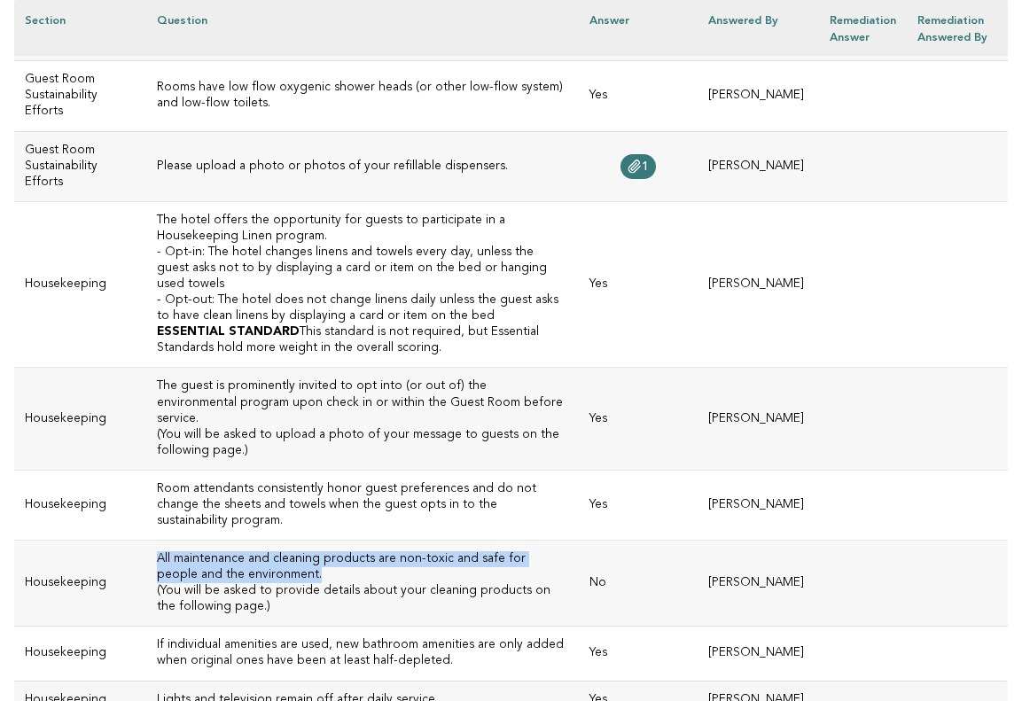
drag, startPoint x: 261, startPoint y: 422, endPoint x: 121, endPoint y: 409, distance: 139.8
click at [146, 541] on td "All maintenance and cleaning products are non-toxic and safe for people and the…" at bounding box center [362, 584] width 433 height 86
copy h3 "All maintenance and cleaning products are non-toxic and safe for people and the…"
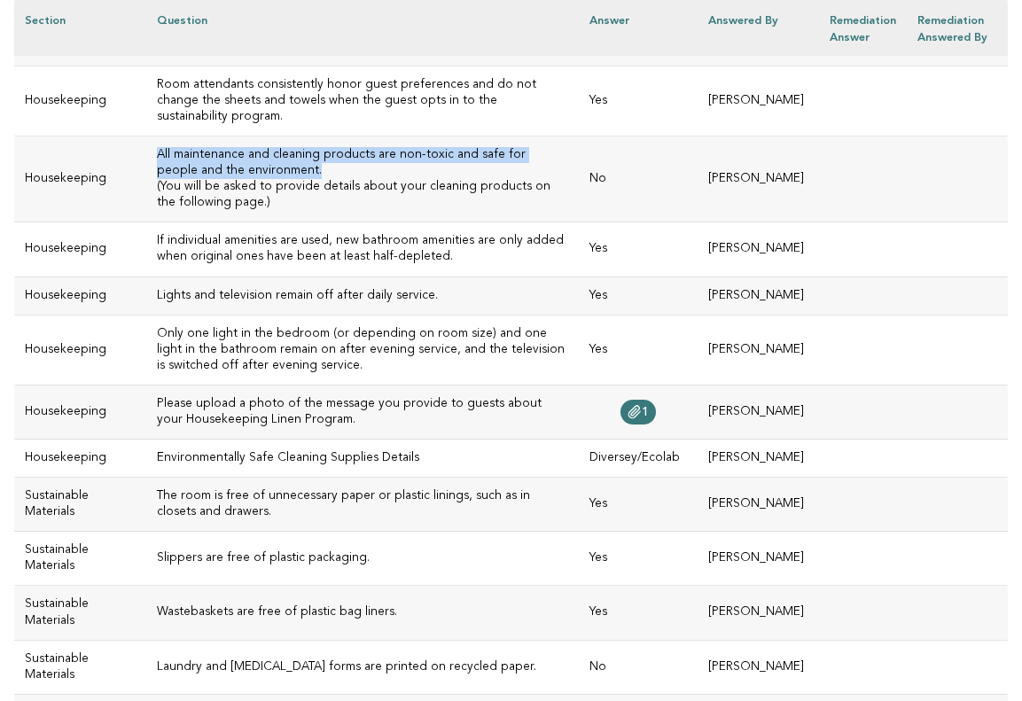
scroll to position [7104, 0]
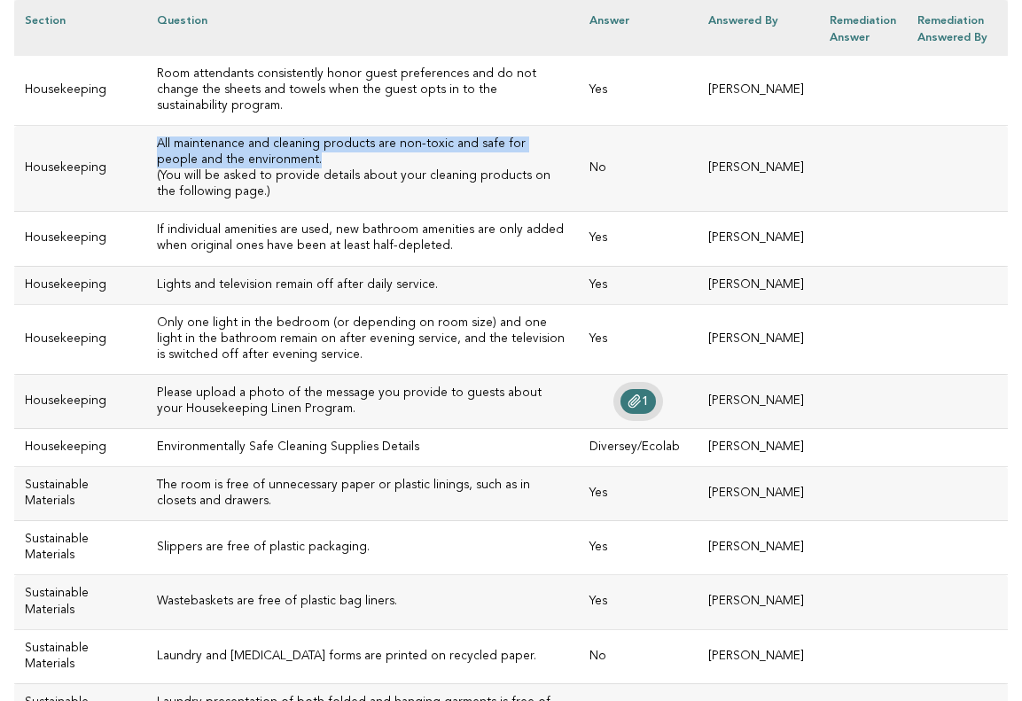
click at [629, 394] on icon at bounding box center [635, 401] width 14 height 14
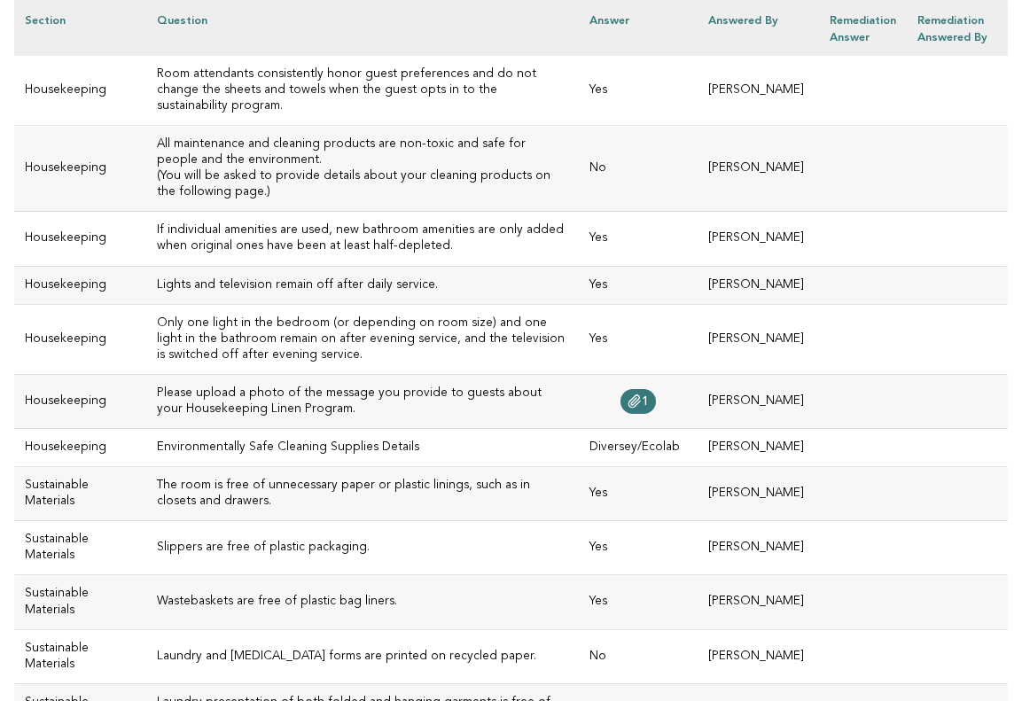
click at [617, 521] on td "Yes" at bounding box center [638, 548] width 119 height 54
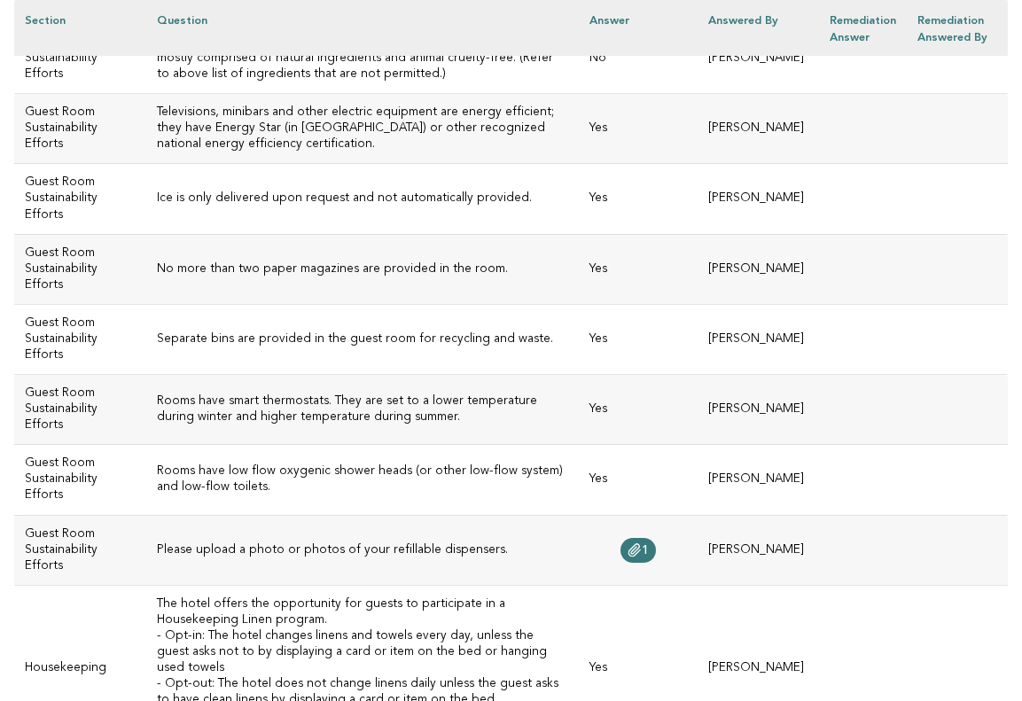
scroll to position [6021, 0]
